Goal: Information Seeking & Learning: Find specific fact

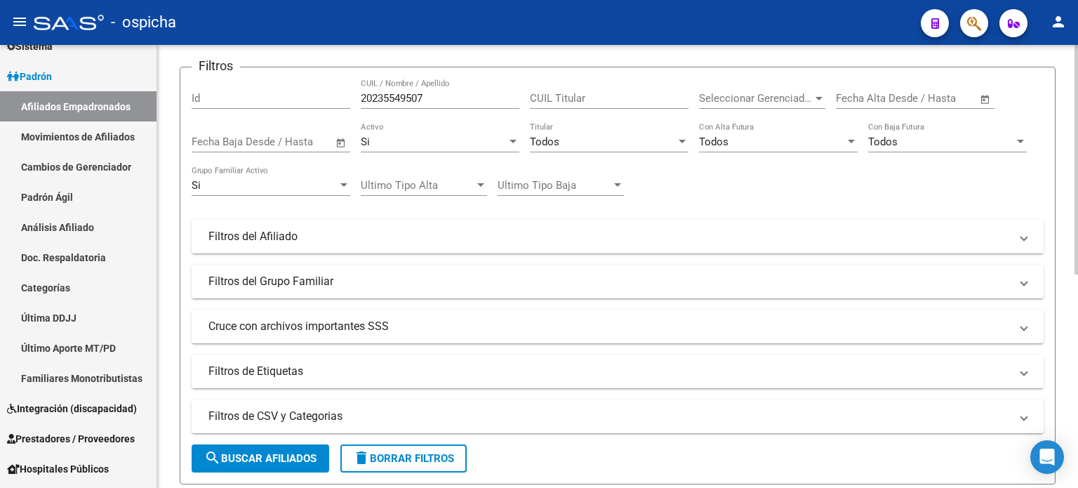
scroll to position [60, 0]
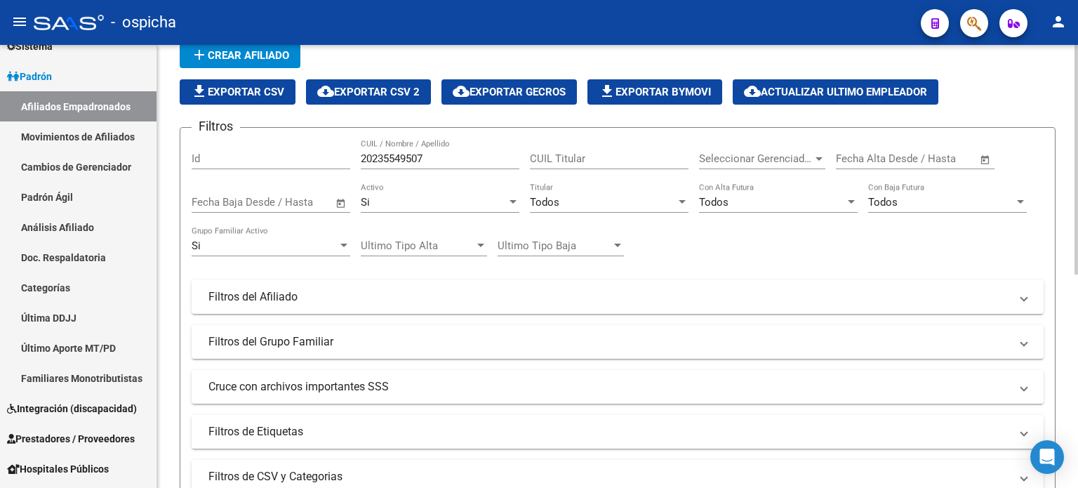
click at [432, 161] on input "20235549507" at bounding box center [440, 158] width 159 height 13
type input "2"
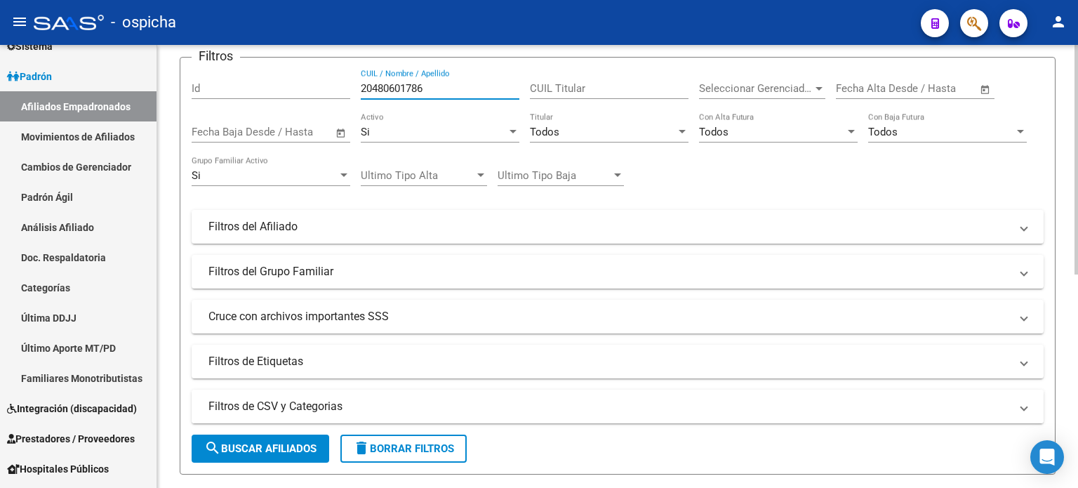
scroll to position [201, 0]
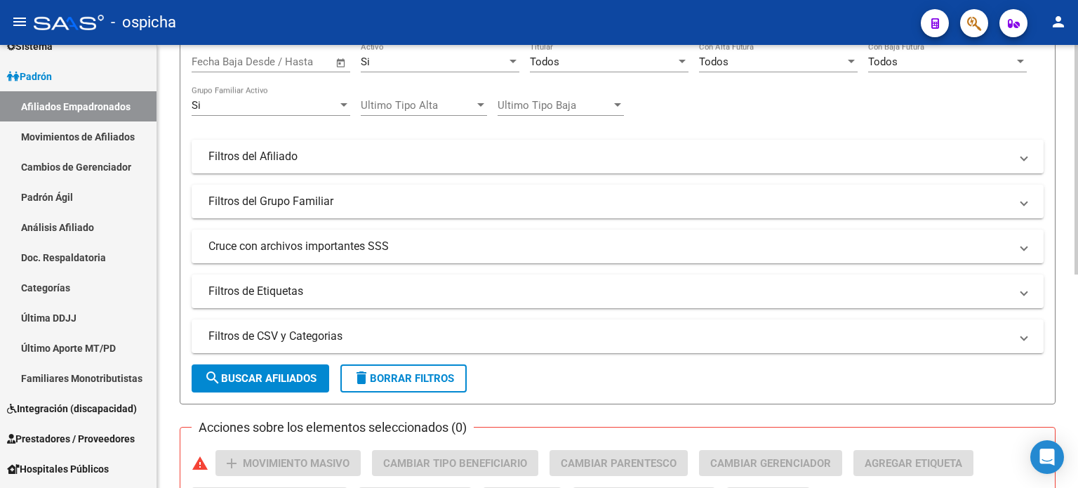
type input "20480601786"
click at [294, 369] on button "search Buscar Afiliados" at bounding box center [261, 378] width 138 height 28
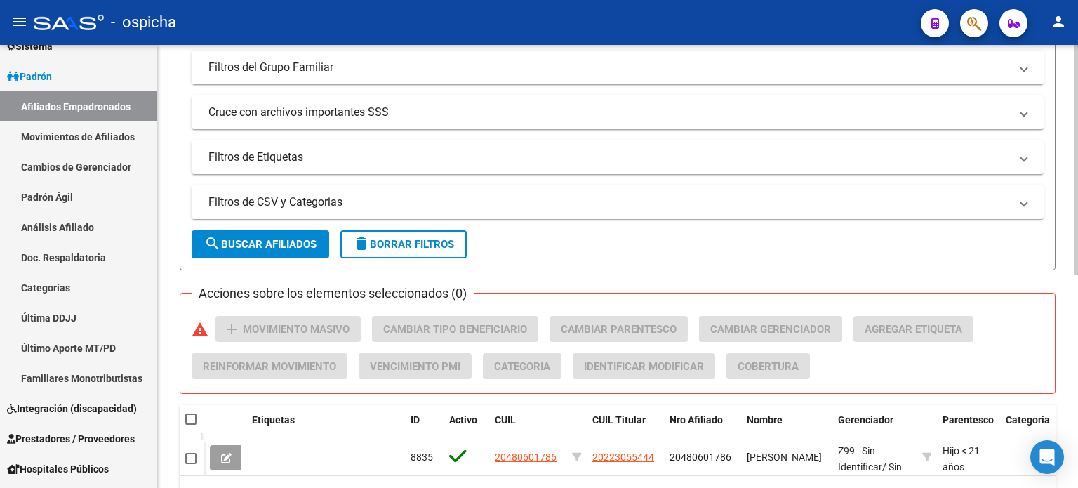
scroll to position [411, 0]
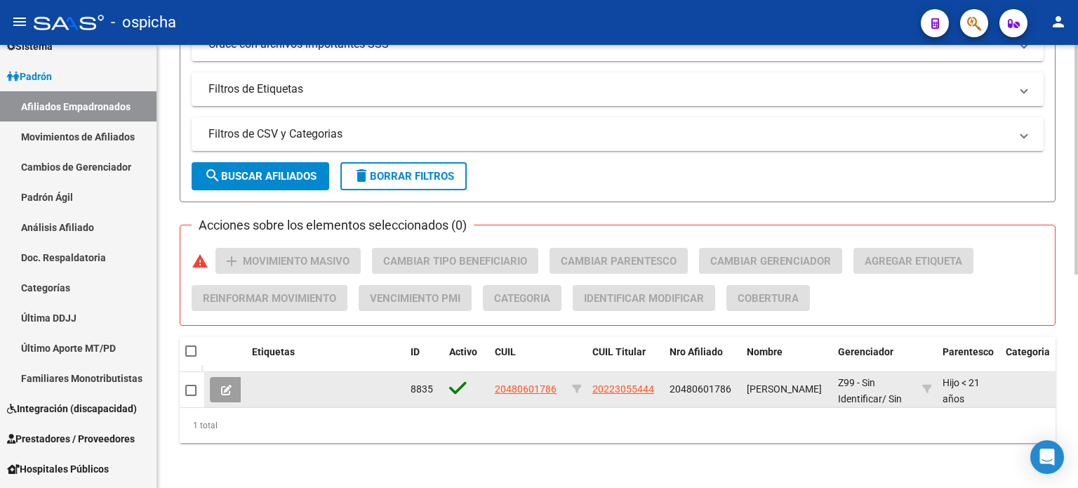
click at [516, 386] on app-link-go-to "20480601786" at bounding box center [526, 389] width 62 height 16
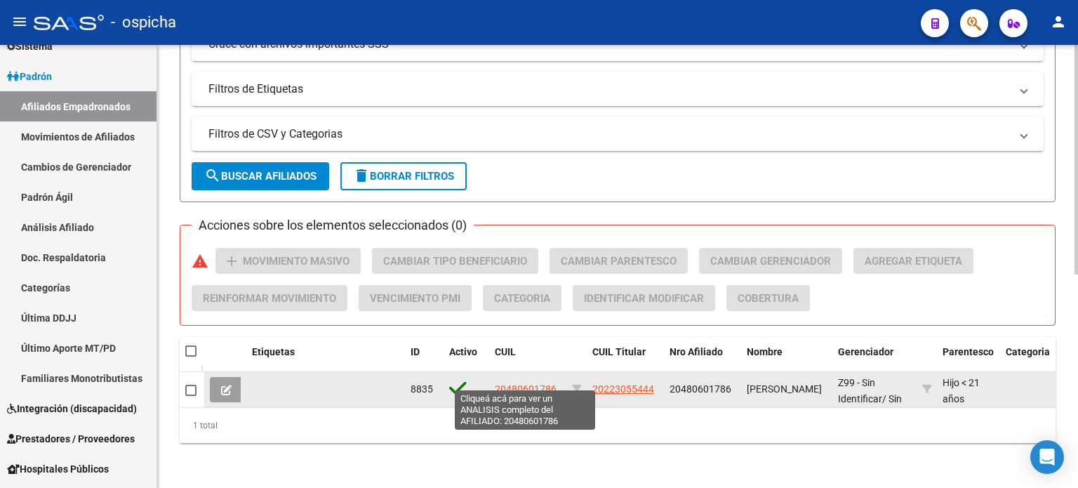
click at [516, 383] on span "20480601786" at bounding box center [526, 388] width 62 height 11
type textarea "20480601786"
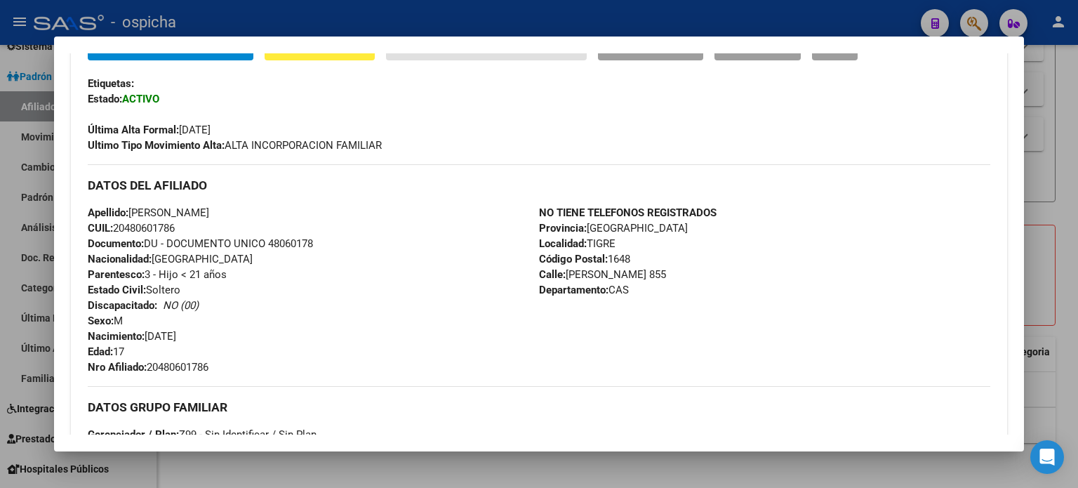
scroll to position [351, 0]
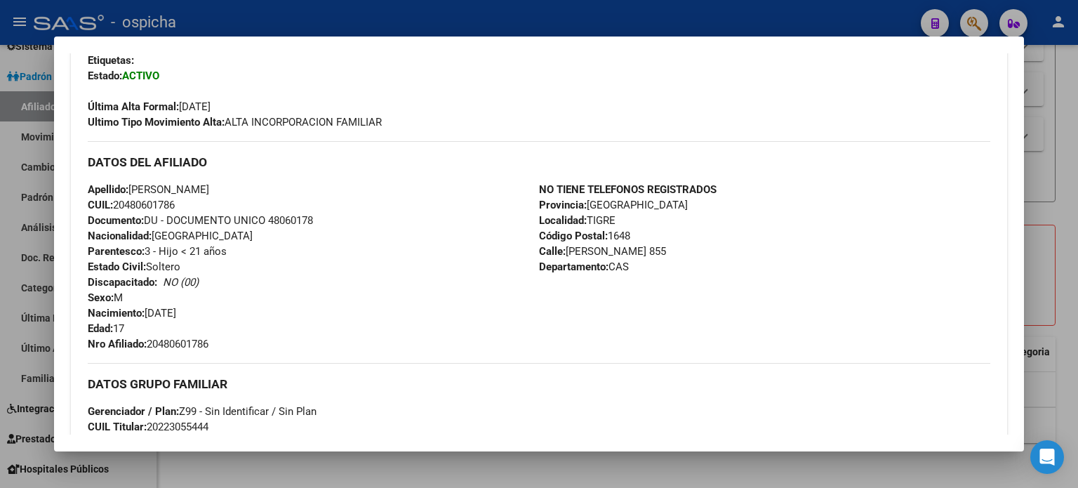
drag, startPoint x: 88, startPoint y: 163, endPoint x: 638, endPoint y: 302, distance: 568.1
click at [638, 302] on div "DATOS DEL AFILIADO Apellido: [PERSON_NAME] CUIL: 20480601786 Documento: DU - DO…" at bounding box center [539, 246] width 902 height 210
copy div "DATOS DEL AFILIADO Apellido: [PERSON_NAME] CUIL: 20480601786 Documento: DU - DO…"
